Goal: Book appointment/travel/reservation

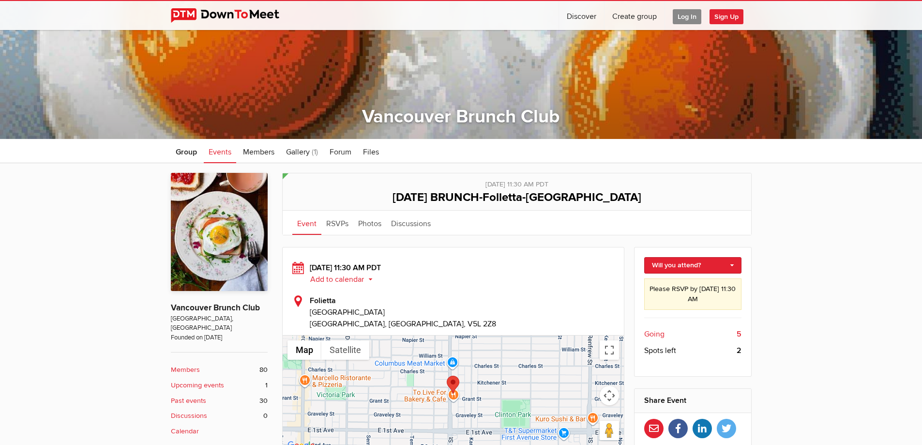
scroll to position [145, 0]
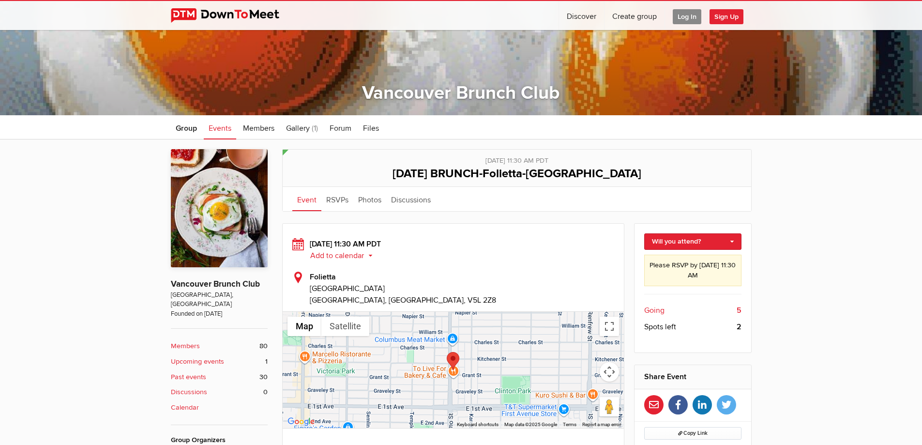
click at [655, 310] on span "Going" at bounding box center [654, 310] width 20 height 12
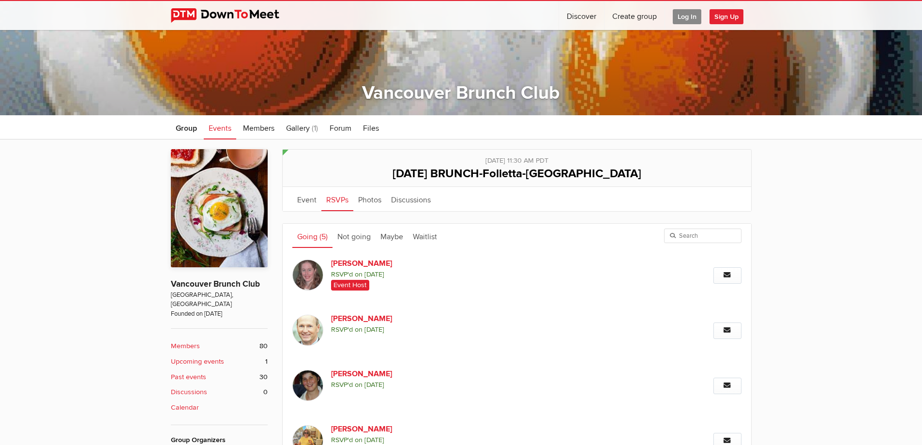
scroll to position [260, 0]
